Goal: Download file/media

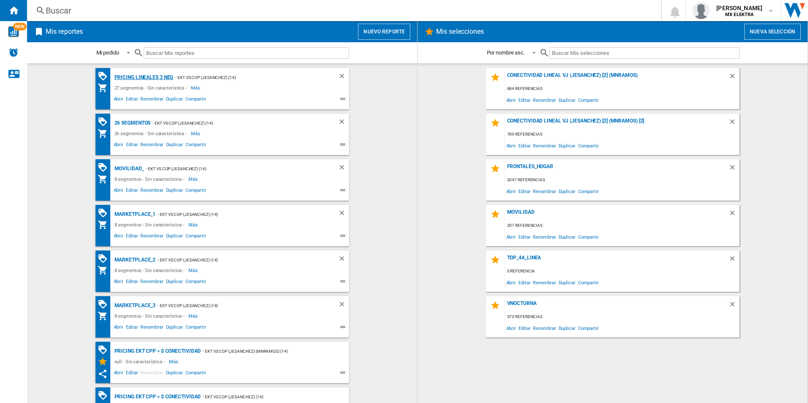
click at [141, 75] on div "Pricing lineales 3 neg" at bounding box center [142, 77] width 61 height 11
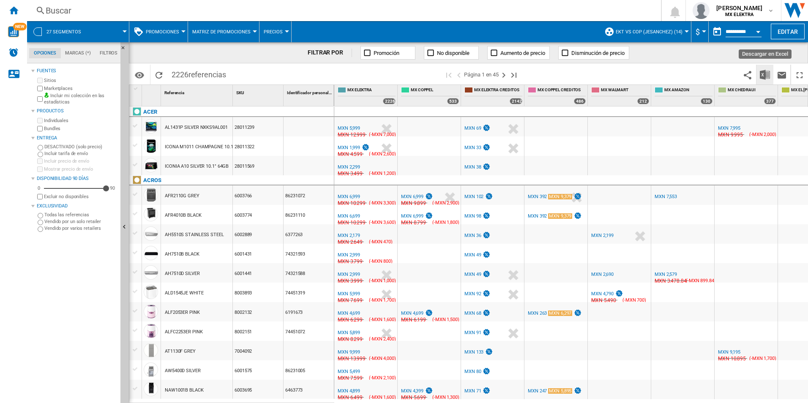
click at [764, 72] on img "Descargar en Excel" at bounding box center [765, 75] width 10 height 10
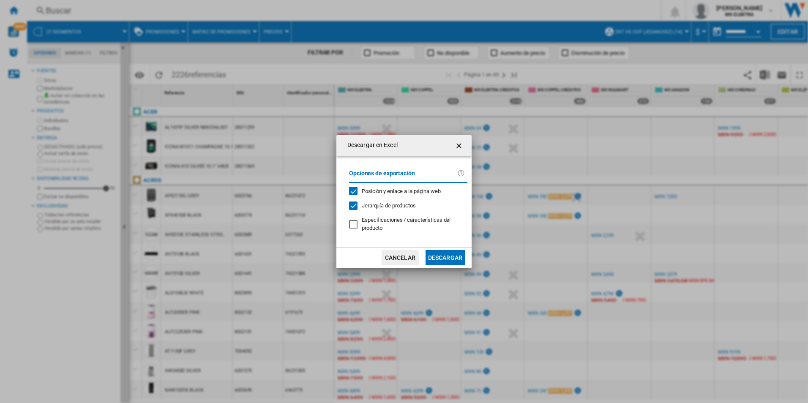
click at [444, 258] on button "Descargar" at bounding box center [444, 257] width 39 height 15
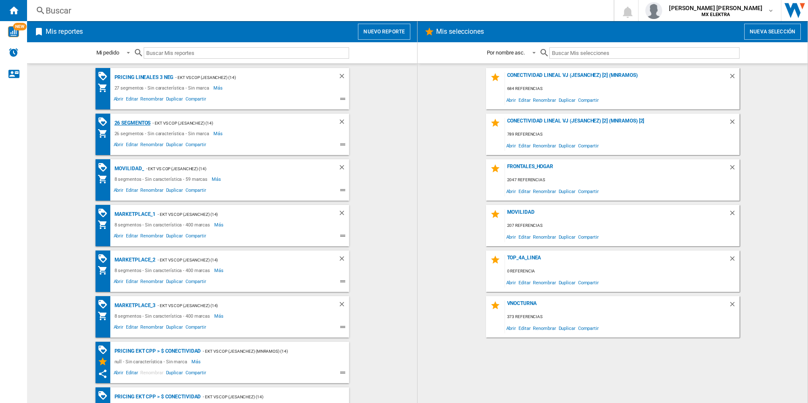
click at [131, 120] on div "26 segmentos" at bounding box center [131, 123] width 38 height 11
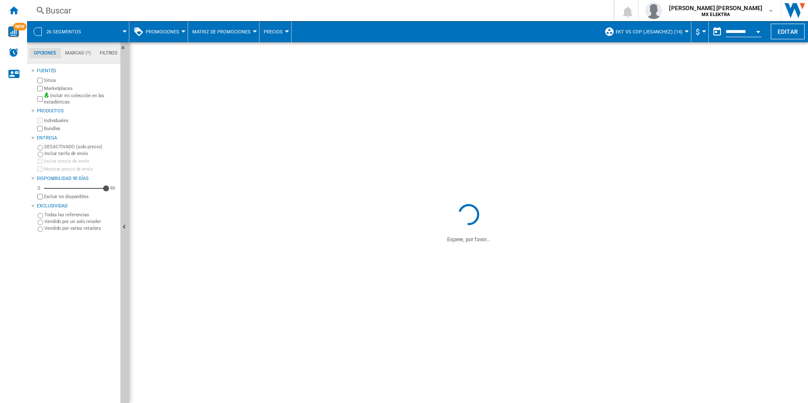
click at [44, 31] on div "26 segmentos" at bounding box center [77, 31] width 93 height 21
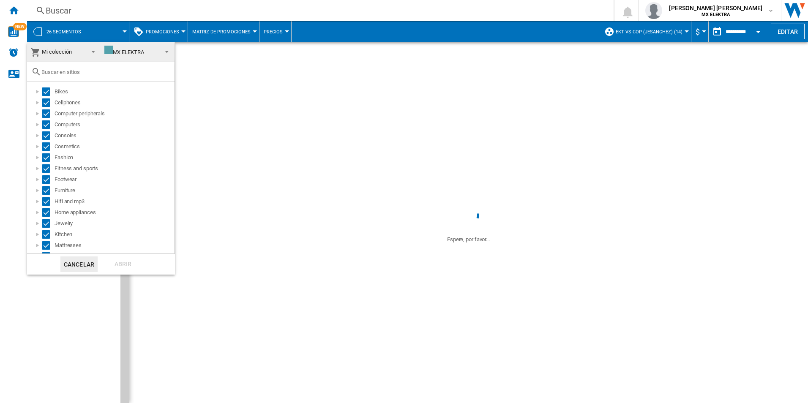
click at [230, 46] on md-backdrop at bounding box center [404, 201] width 808 height 403
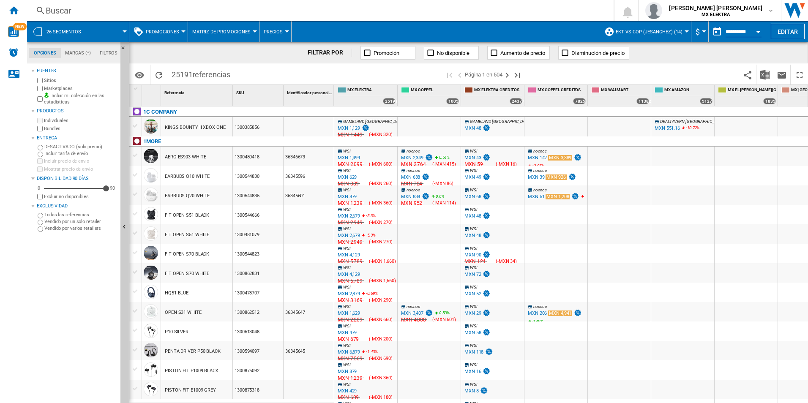
drag, startPoint x: 180, startPoint y: 77, endPoint x: 168, endPoint y: 75, distance: 12.8
click at [168, 75] on span "25191 referencias" at bounding box center [200, 74] width 67 height 18
drag, startPoint x: 168, startPoint y: 75, endPoint x: 176, endPoint y: 76, distance: 8.1
click at [176, 76] on span "25191 referencias" at bounding box center [200, 74] width 67 height 18
drag, startPoint x: 181, startPoint y: 74, endPoint x: 191, endPoint y: 73, distance: 10.2
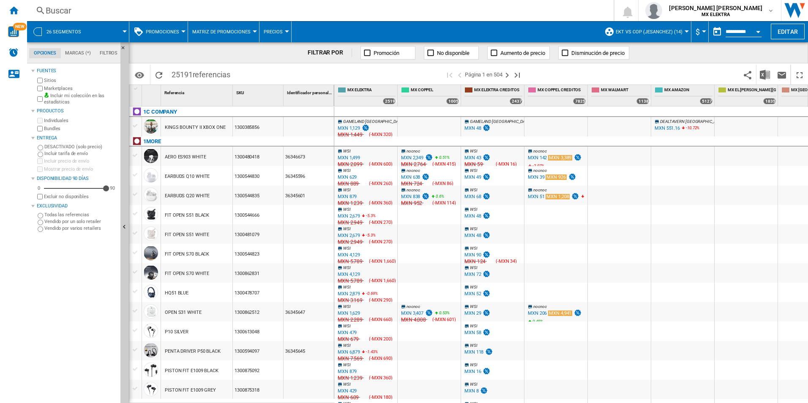
click at [191, 73] on span "25191 referencias" at bounding box center [200, 74] width 67 height 18
drag, startPoint x: 191, startPoint y: 73, endPoint x: 179, endPoint y: 76, distance: 12.5
click at [179, 76] on span "25191 referencias" at bounding box center [200, 74] width 67 height 18
drag, startPoint x: 182, startPoint y: 73, endPoint x: 170, endPoint y: 77, distance: 12.8
click at [170, 77] on span "25191 referencias" at bounding box center [200, 74] width 67 height 18
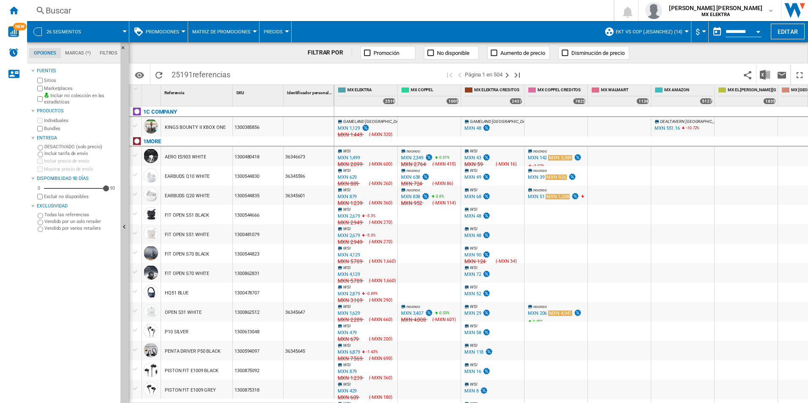
click at [172, 77] on span "25191 referencias" at bounding box center [200, 74] width 67 height 18
drag, startPoint x: 173, startPoint y: 76, endPoint x: 181, endPoint y: 76, distance: 7.6
click at [181, 76] on span "25191 referencias" at bounding box center [200, 74] width 67 height 18
click at [179, 75] on span "25191 referencias" at bounding box center [200, 74] width 67 height 18
